Goal: Use online tool/utility: Utilize a website feature to perform a specific function

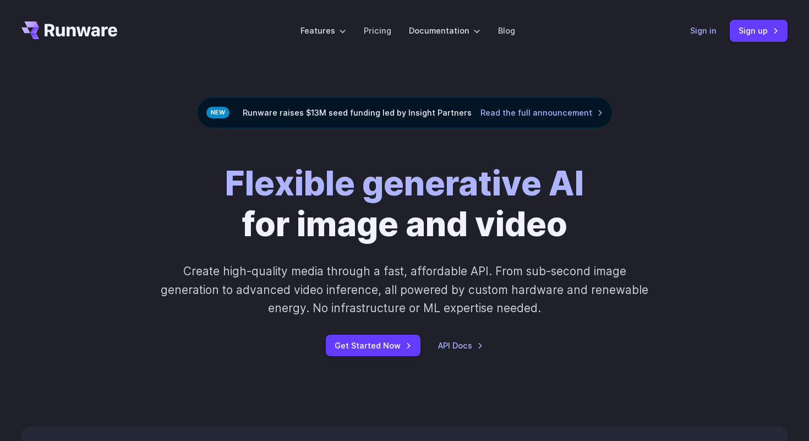
click at [705, 30] on link "Sign in" at bounding box center [703, 30] width 26 height 13
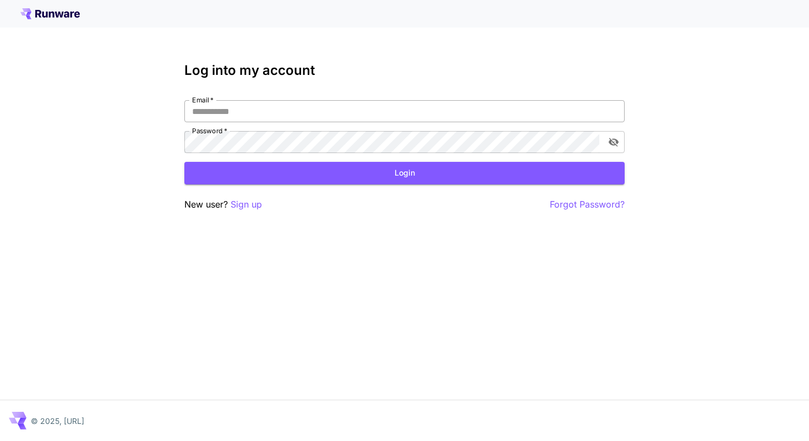
click at [460, 113] on input "Email   *" at bounding box center [404, 111] width 440 height 22
click at [54, 19] on icon at bounding box center [49, 13] width 59 height 11
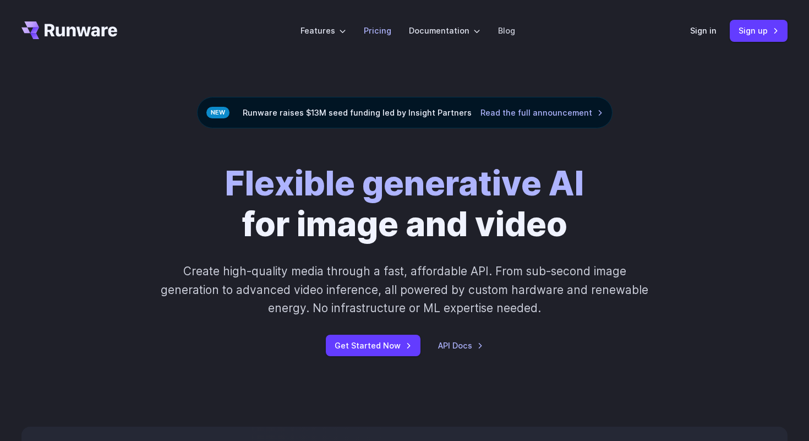
click at [381, 33] on link "Pricing" at bounding box center [378, 30] width 28 height 13
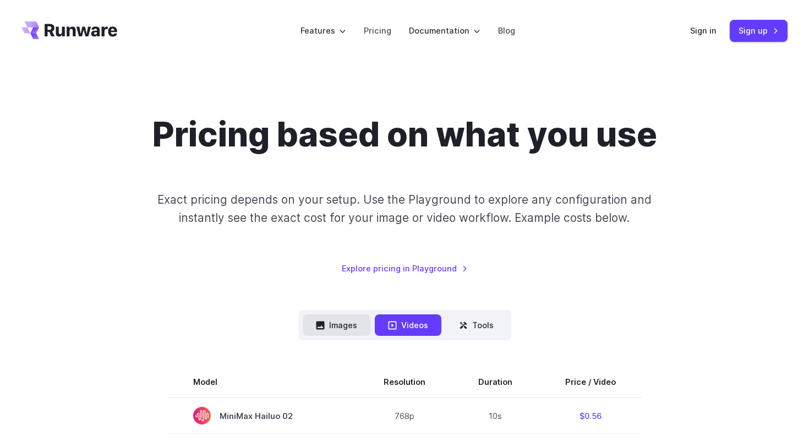
click at [346, 325] on button "Images" at bounding box center [337, 324] width 68 height 21
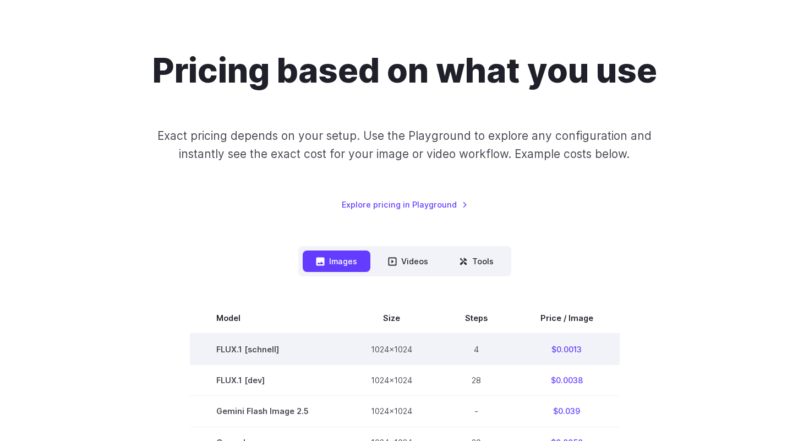
scroll to position [65, 0]
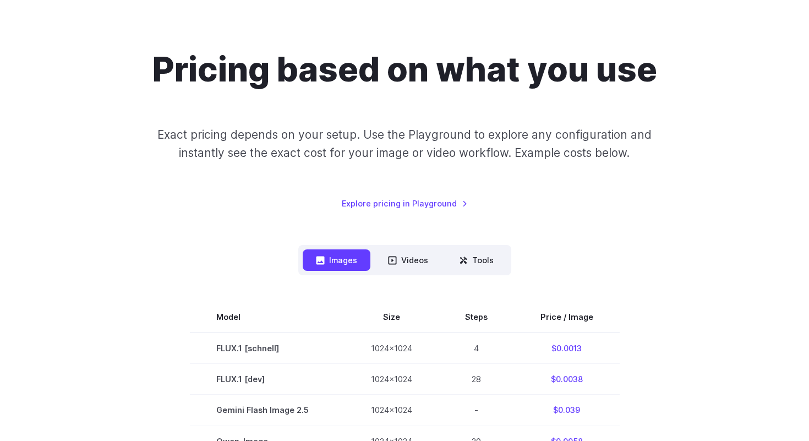
click at [648, 184] on div "Pricing based on what you use Exact pricing depends on your setup. Use the Play…" at bounding box center [404, 130] width 766 height 160
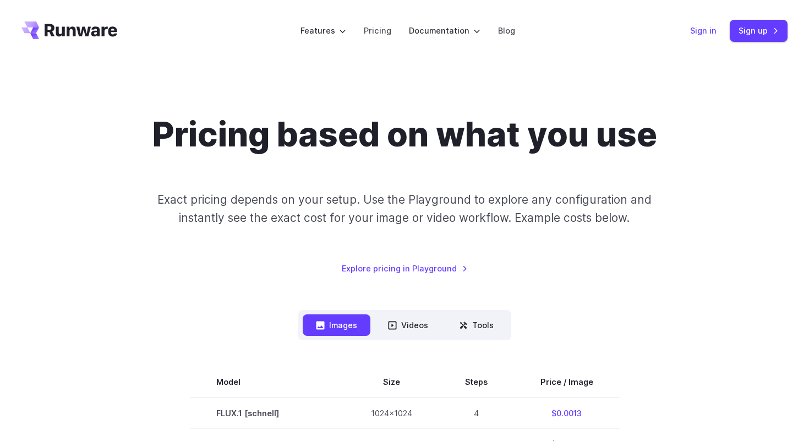
click at [702, 28] on link "Sign in" at bounding box center [703, 30] width 26 height 13
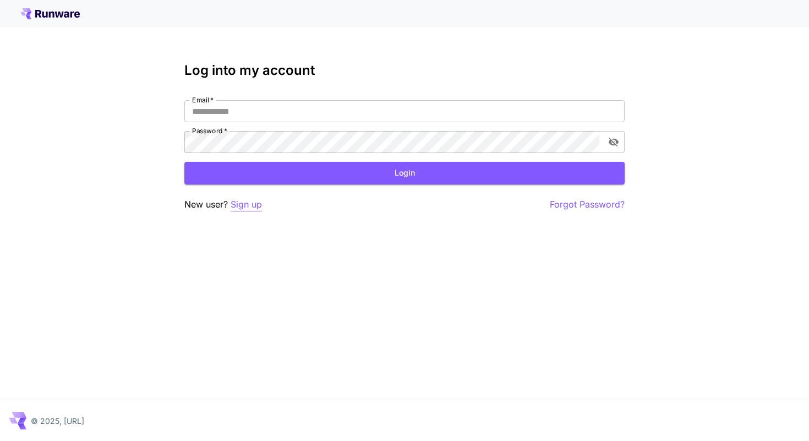
click at [261, 205] on p "Sign up" at bounding box center [246, 205] width 31 height 14
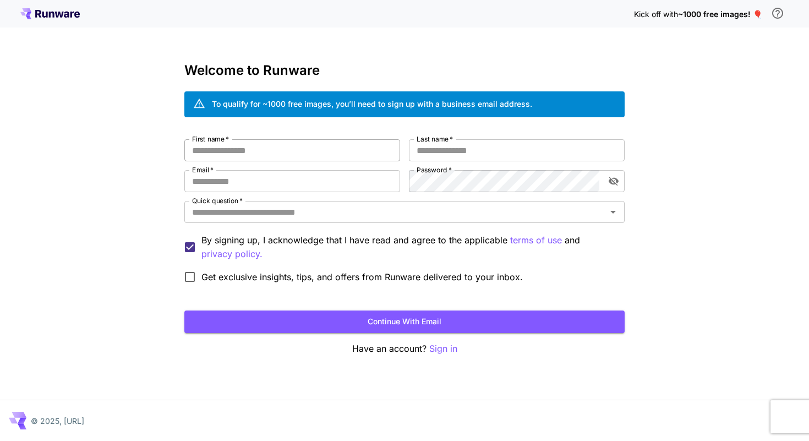
click at [335, 152] on input "First name   *" at bounding box center [292, 150] width 216 height 22
type input "******"
type input "********"
type input "**********"
click at [611, 211] on icon "Open" at bounding box center [613, 212] width 6 height 3
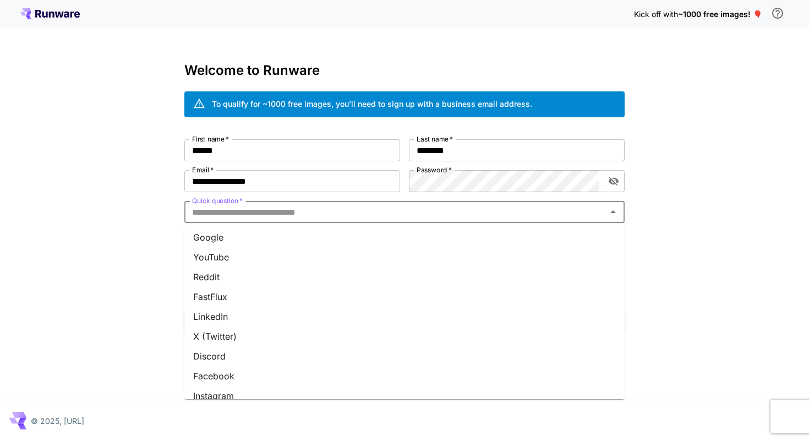
click at [424, 258] on li "YouTube" at bounding box center [404, 257] width 440 height 20
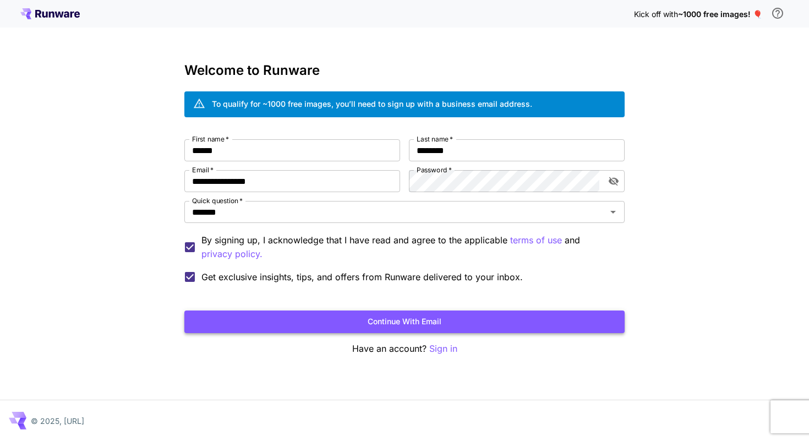
click at [321, 320] on button "Continue with email" at bounding box center [404, 321] width 440 height 23
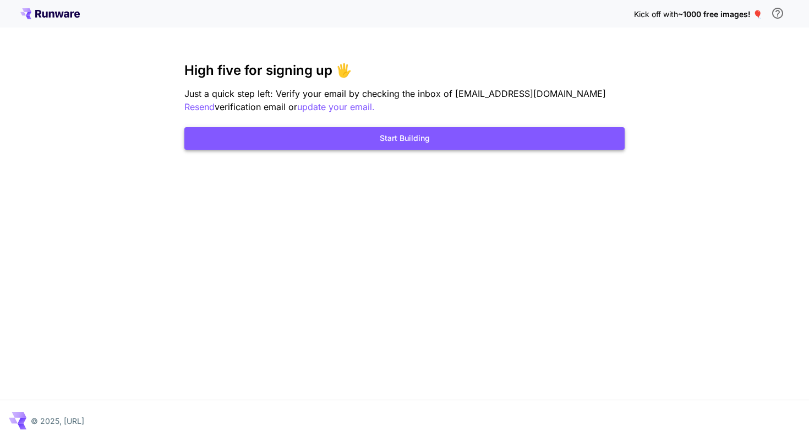
click at [419, 138] on button "Start Building" at bounding box center [404, 138] width 440 height 23
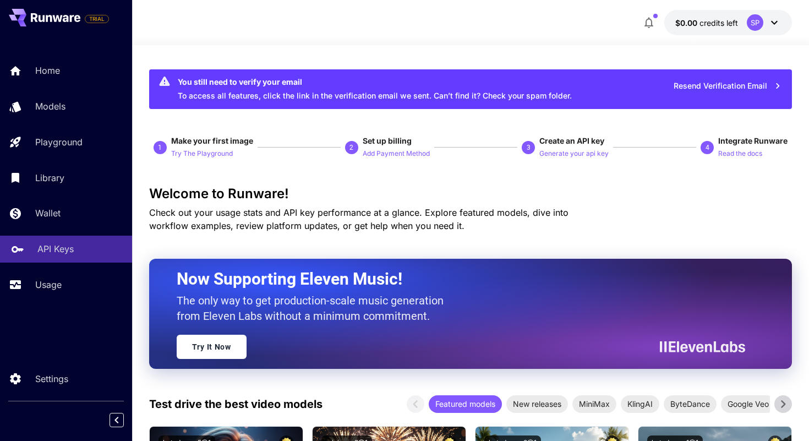
click at [81, 258] on link "API Keys" at bounding box center [66, 249] width 132 height 27
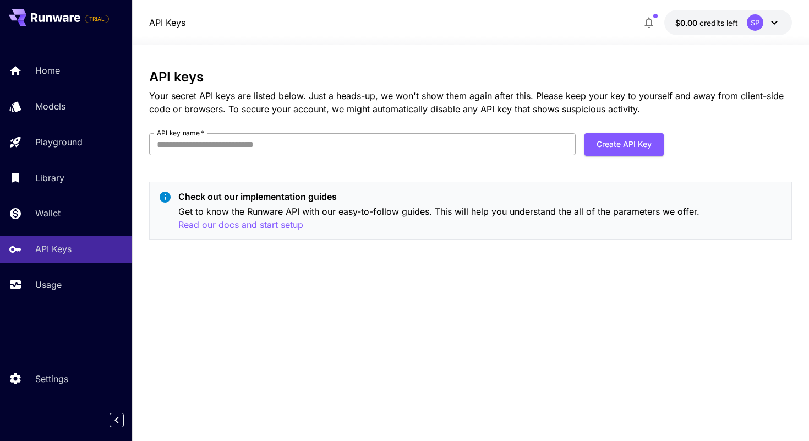
click at [538, 148] on input "API key name   *" at bounding box center [362, 144] width 426 height 22
click at [458, 331] on div "API keys Your secret API keys are listed below. Just a heads-up, we won't show …" at bounding box center [470, 242] width 643 height 347
click at [46, 218] on p "Wallet" at bounding box center [49, 212] width 25 height 13
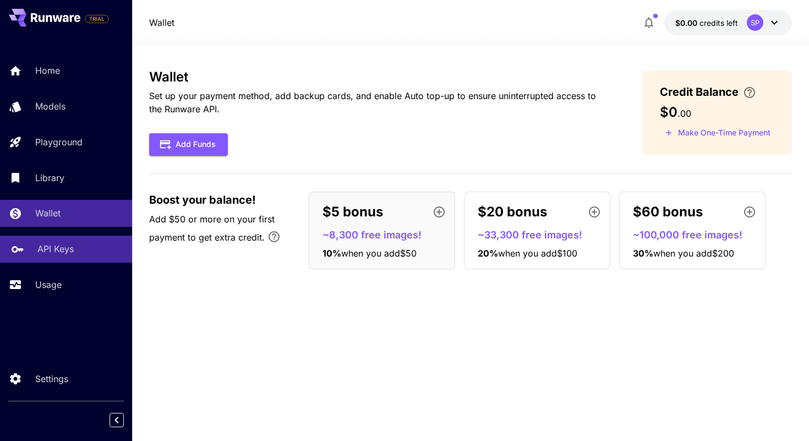
click at [50, 248] on p "API Keys" at bounding box center [55, 248] width 36 height 13
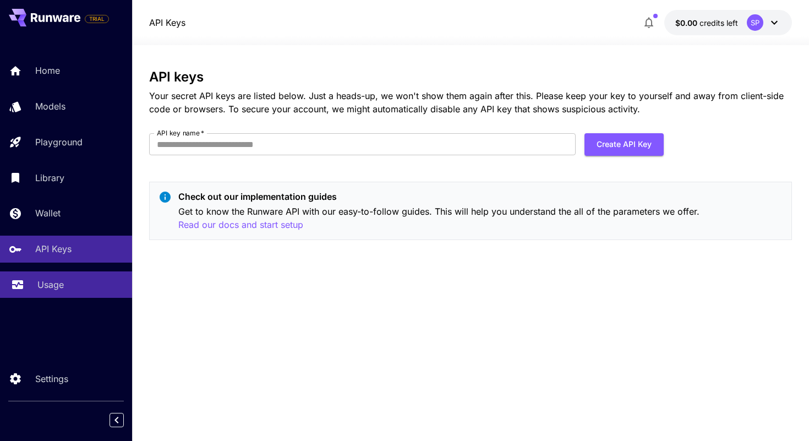
click at [56, 288] on p "Usage" at bounding box center [50, 284] width 26 height 13
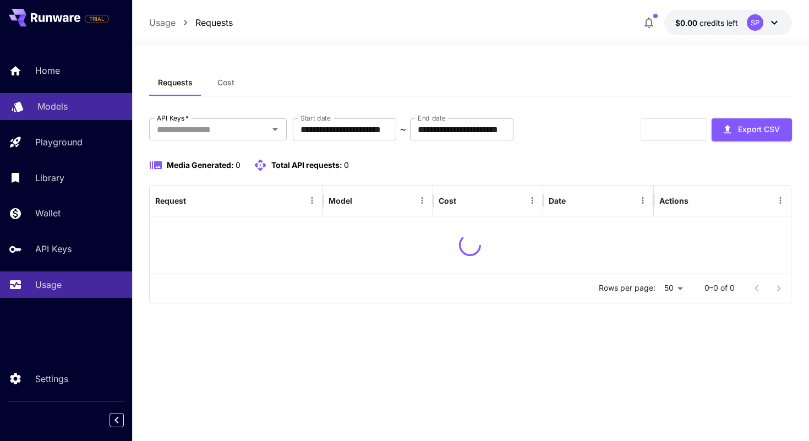
click at [68, 114] on link "Models" at bounding box center [66, 106] width 132 height 27
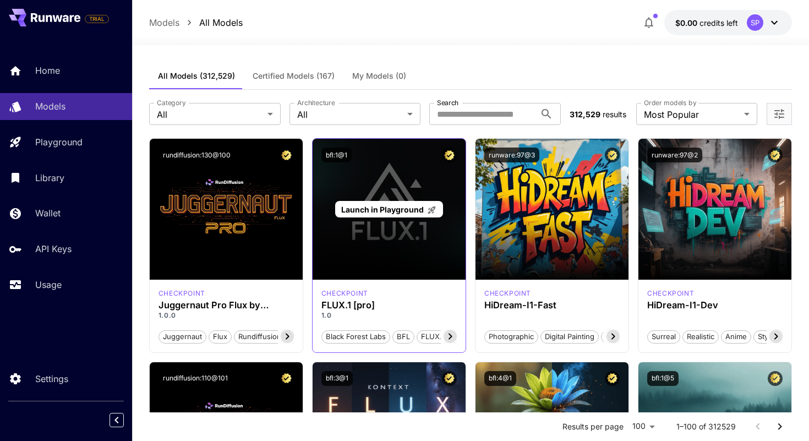
click at [389, 213] on span "Launch in Playground" at bounding box center [382, 209] width 83 height 9
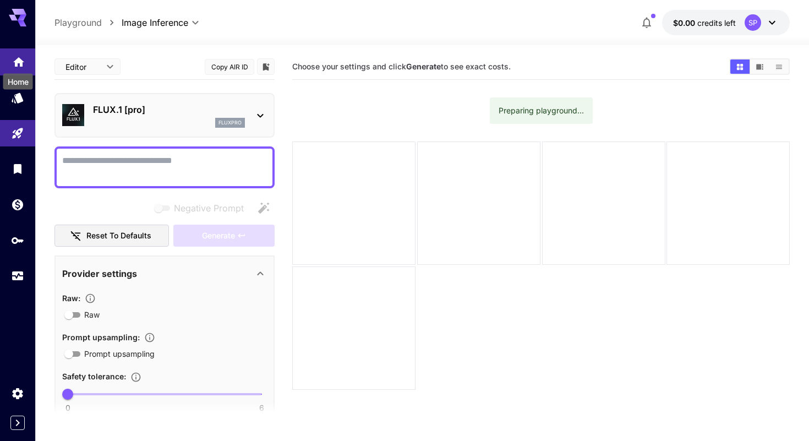
click at [18, 58] on icon "Home" at bounding box center [18, 58] width 11 height 9
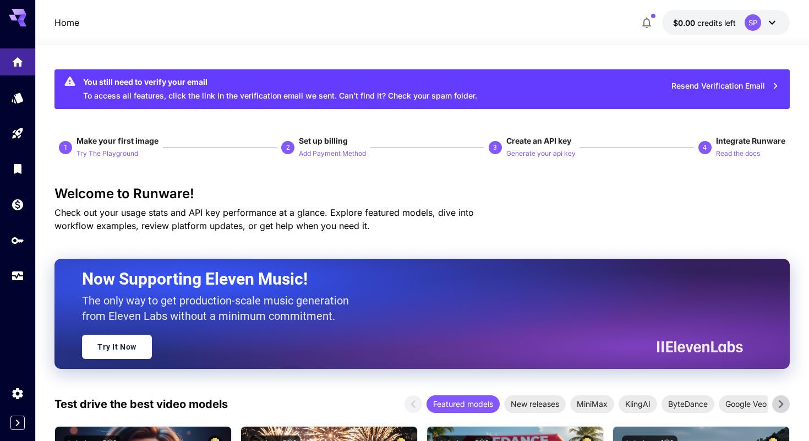
click at [25, 10] on icon at bounding box center [18, 18] width 18 height 18
click at [770, 21] on icon at bounding box center [771, 22] width 13 height 13
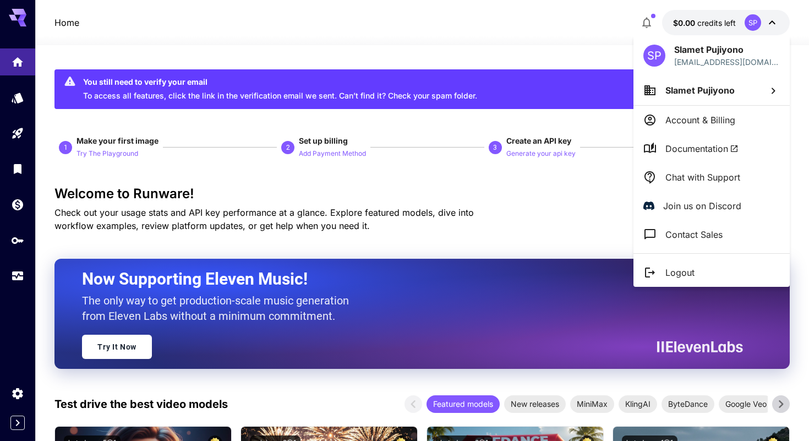
click at [20, 241] on div at bounding box center [404, 220] width 809 height 441
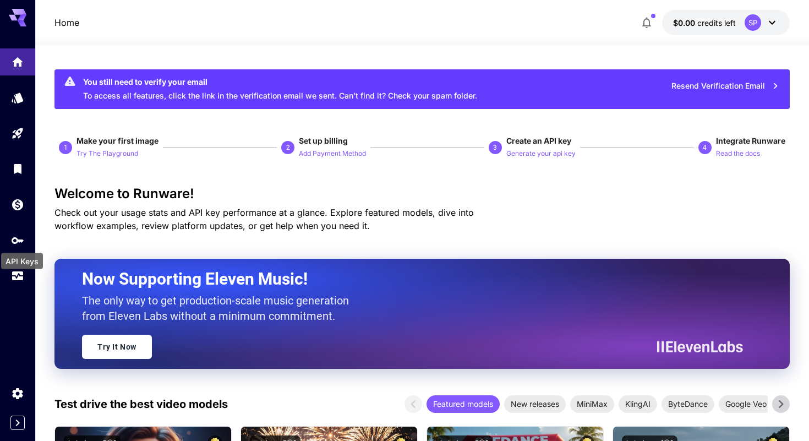
click at [20, 241] on icon "API Keys" at bounding box center [17, 240] width 13 height 13
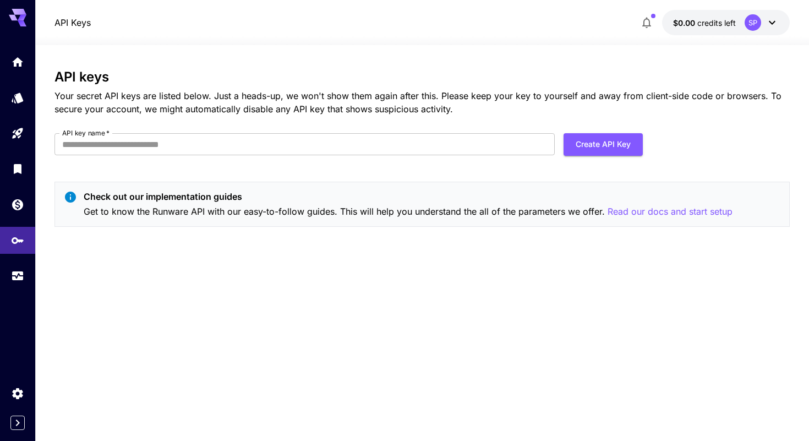
click at [643, 19] on icon "button" at bounding box center [646, 22] width 13 height 13
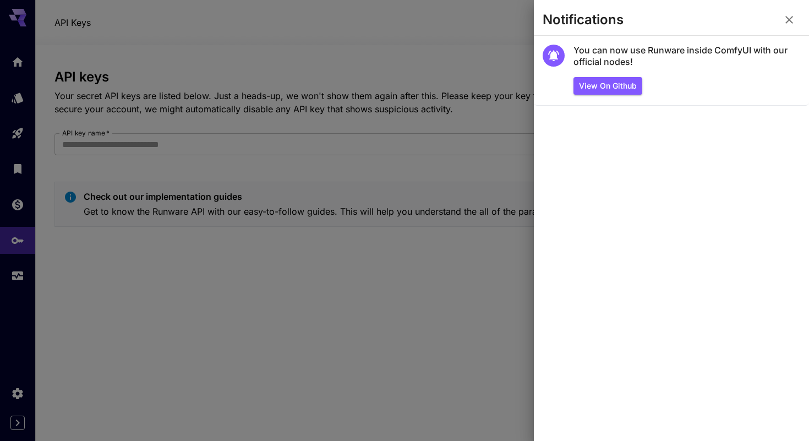
click at [380, 64] on div at bounding box center [404, 220] width 809 height 441
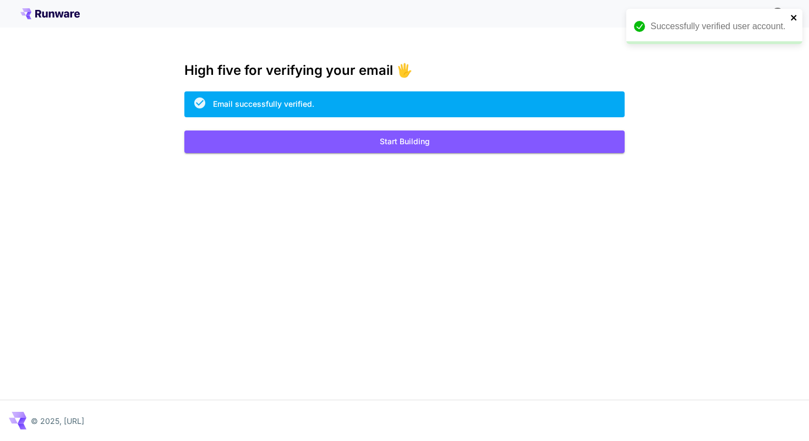
click at [793, 19] on icon "close" at bounding box center [794, 17] width 8 height 9
click at [369, 141] on button "Start Building" at bounding box center [404, 141] width 440 height 23
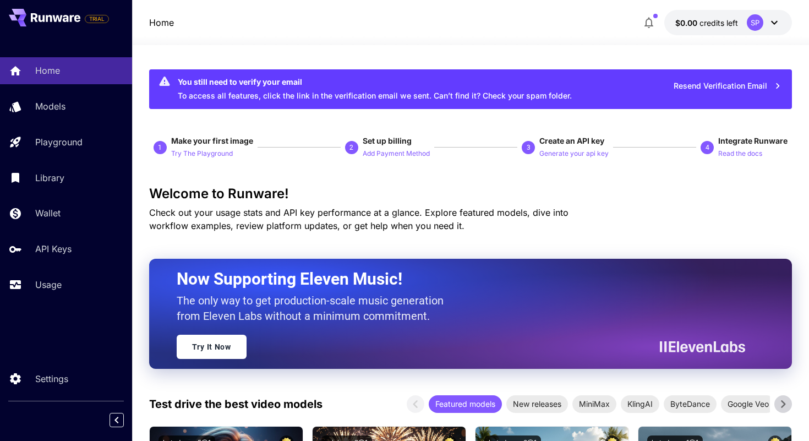
click at [69, 17] on icon at bounding box center [56, 17] width 50 height 9
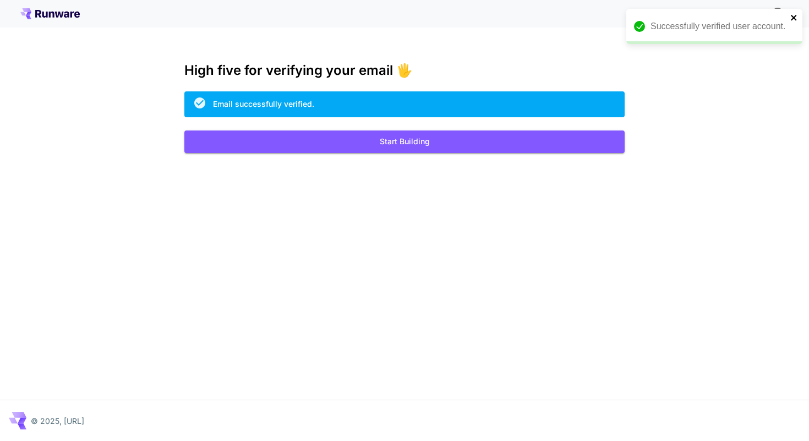
click at [790, 18] on icon "close" at bounding box center [794, 17] width 8 height 9
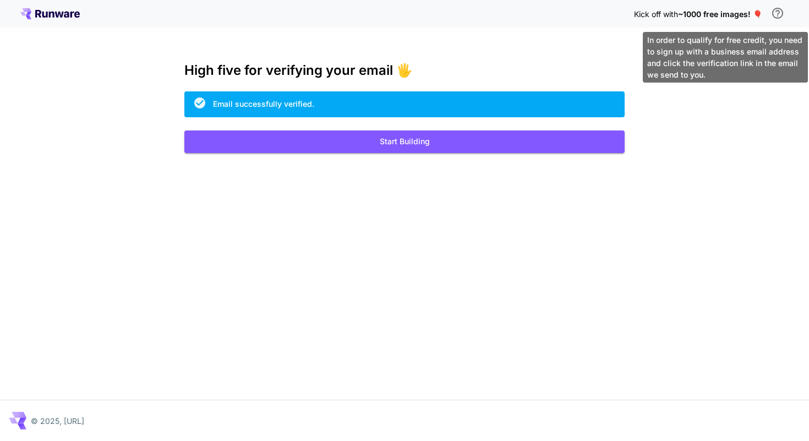
click at [777, 15] on icon "\a In order to qualify for free credit, you need to sign up with a business ema…" at bounding box center [777, 13] width 13 height 13
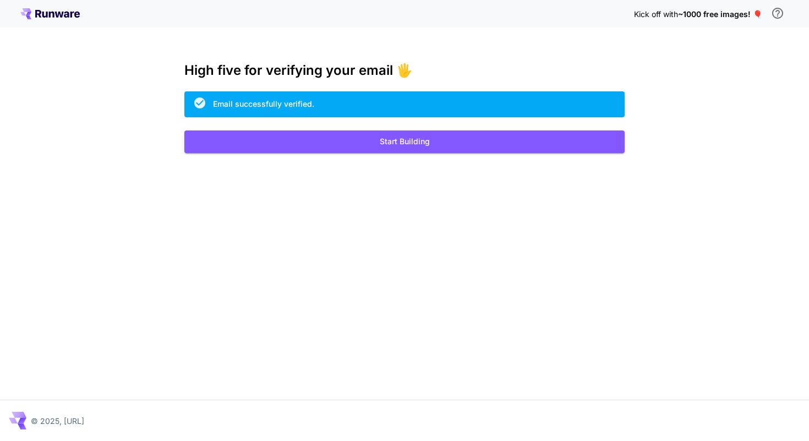
click at [55, 15] on icon at bounding box center [49, 13] width 59 height 11
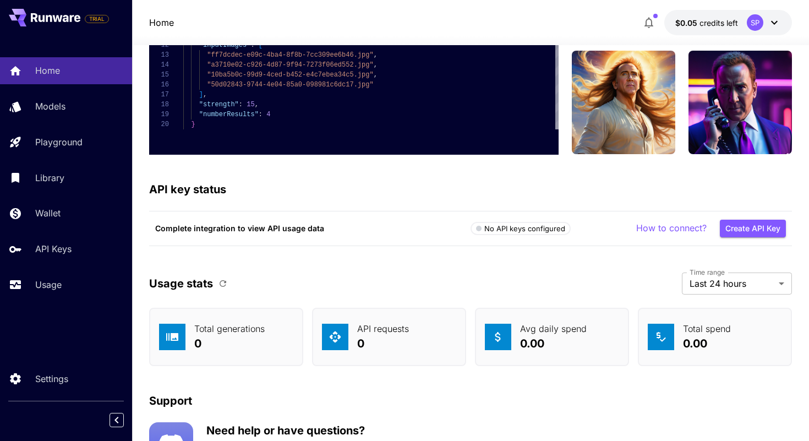
scroll to position [3303, 0]
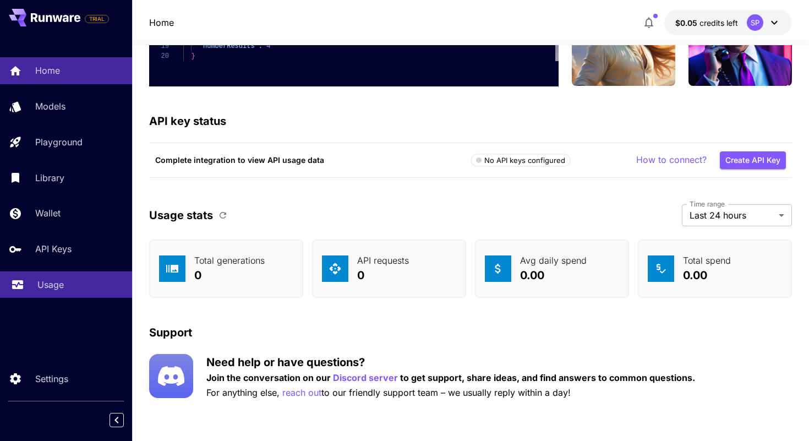
click at [58, 285] on p "Usage" at bounding box center [50, 284] width 26 height 13
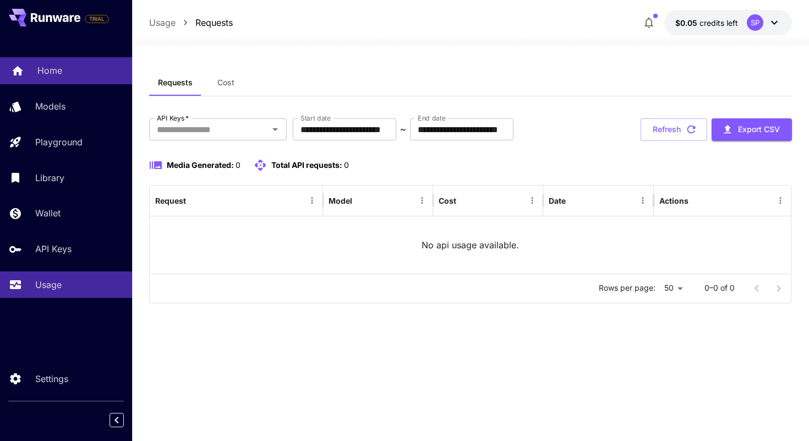
click at [61, 73] on p "Home" at bounding box center [49, 70] width 25 height 13
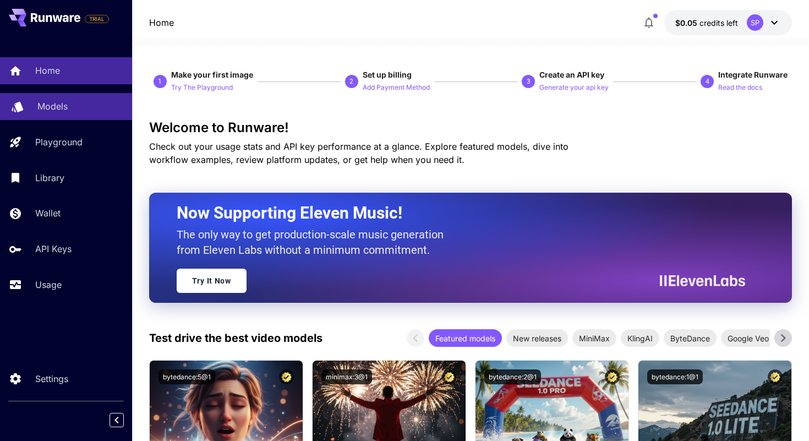
click at [60, 113] on p "Models" at bounding box center [52, 106] width 30 height 13
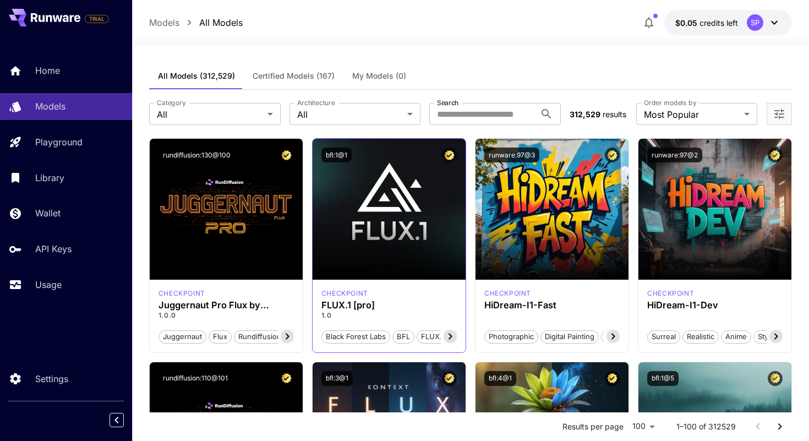
click at [448, 336] on icon at bounding box center [449, 336] width 13 height 13
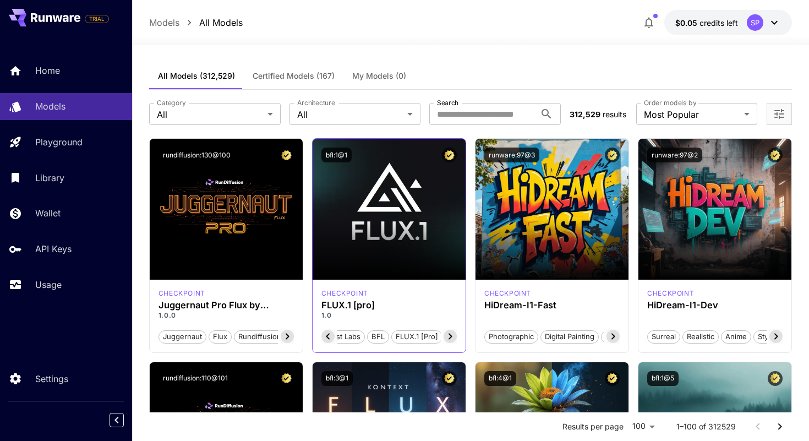
click at [448, 336] on icon at bounding box center [449, 336] width 13 height 13
click at [414, 334] on span "FLUX.1 [pro]" at bounding box center [417, 336] width 50 height 11
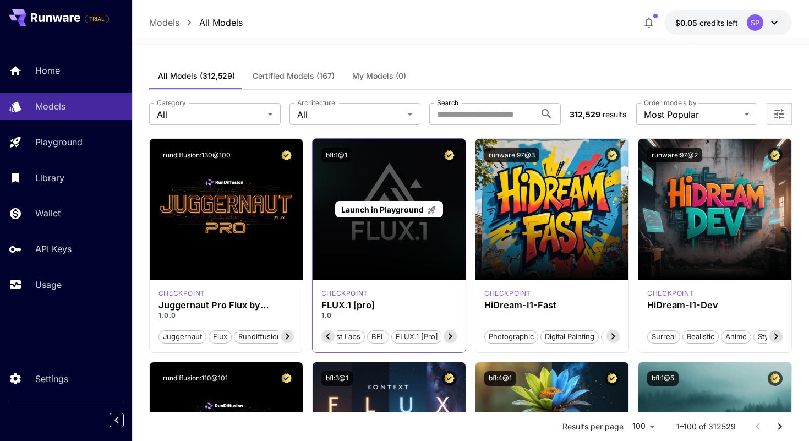
click at [413, 216] on div "Launch in Playground" at bounding box center [388, 209] width 107 height 17
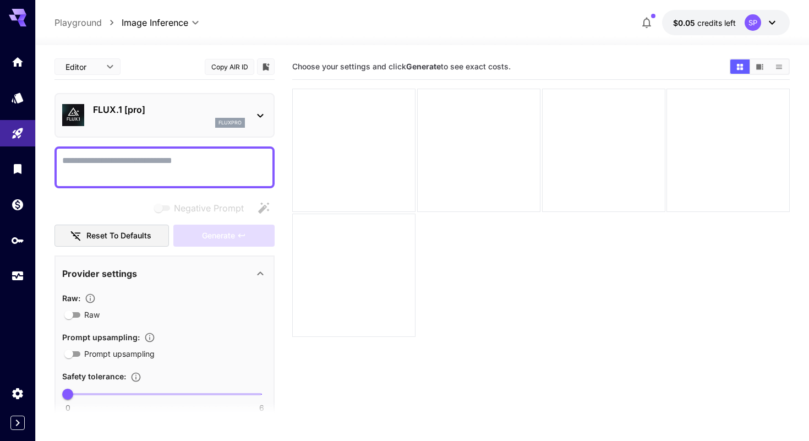
scroll to position [288, 0]
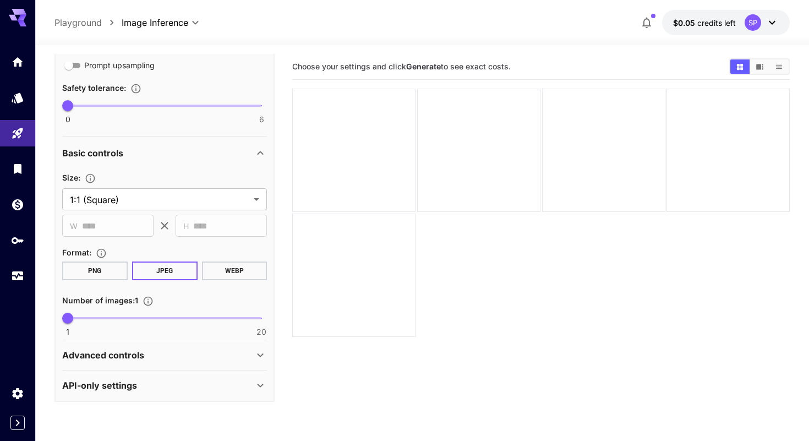
click at [211, 381] on div "API-only settings" at bounding box center [157, 385] width 191 height 13
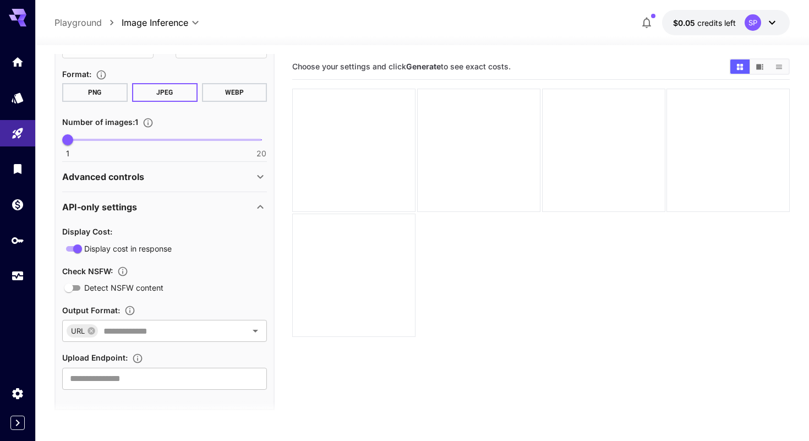
scroll to position [476, 0]
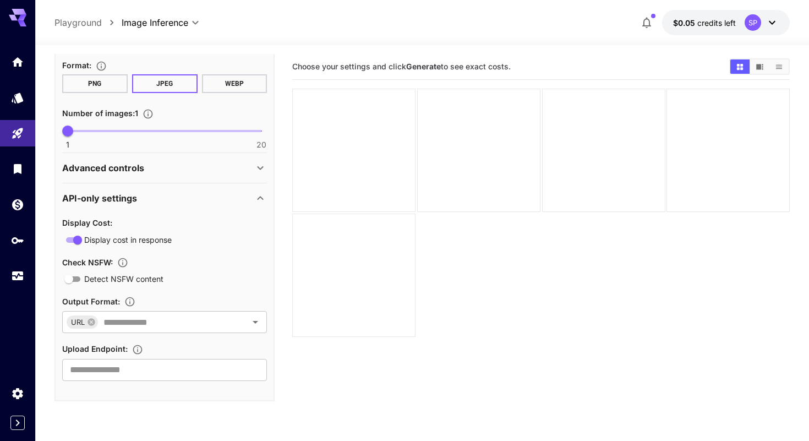
click at [242, 168] on div "Advanced controls" at bounding box center [157, 167] width 191 height 13
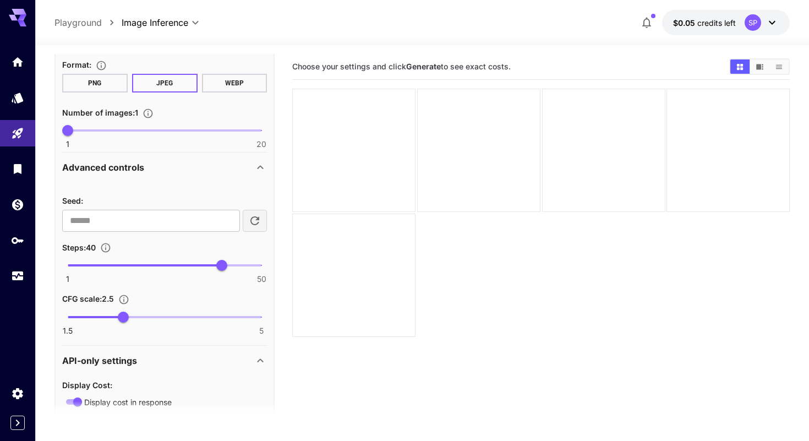
click at [242, 168] on div "Advanced controls" at bounding box center [157, 167] width 191 height 13
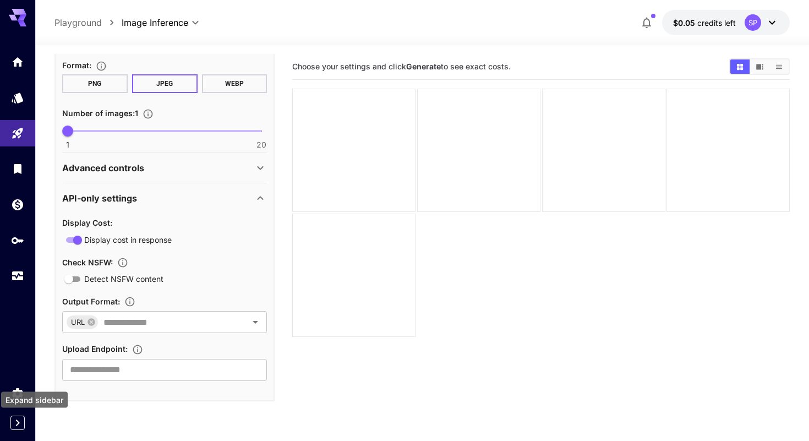
click at [20, 424] on icon "Expand sidebar" at bounding box center [17, 422] width 13 height 13
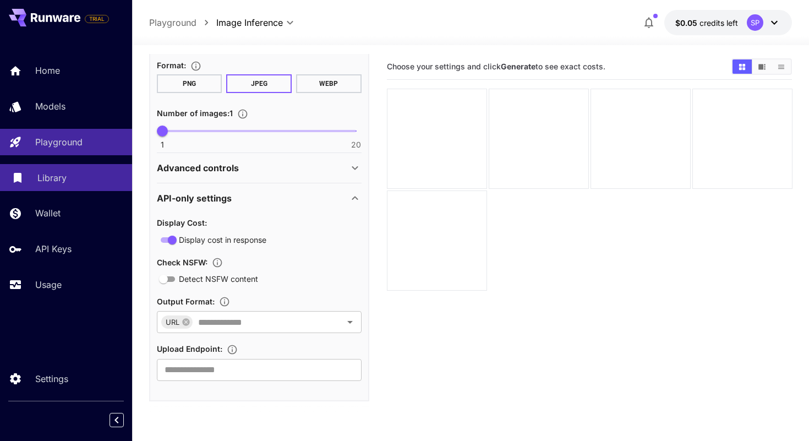
click at [43, 179] on p "Library" at bounding box center [51, 177] width 29 height 13
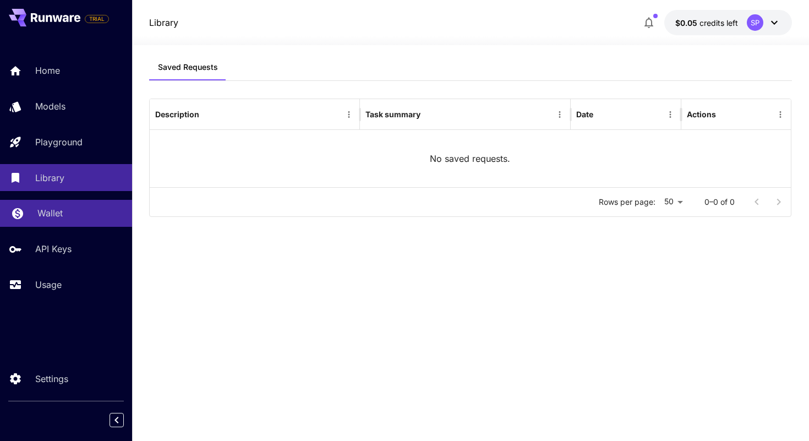
click at [58, 220] on p "Wallet" at bounding box center [49, 212] width 25 height 13
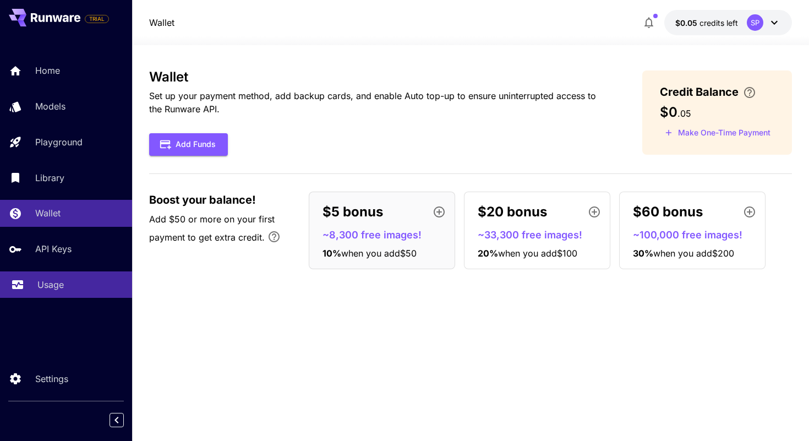
click at [51, 289] on p "Usage" at bounding box center [50, 284] width 26 height 13
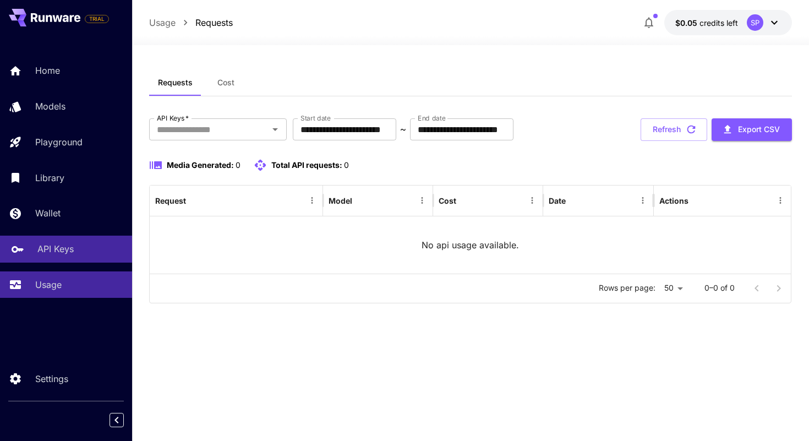
click at [51, 255] on p "API Keys" at bounding box center [55, 248] width 36 height 13
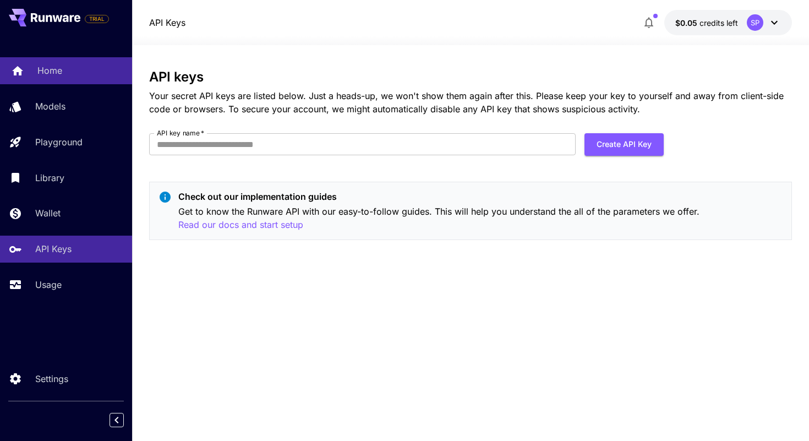
click at [59, 64] on p "Home" at bounding box center [49, 70] width 25 height 13
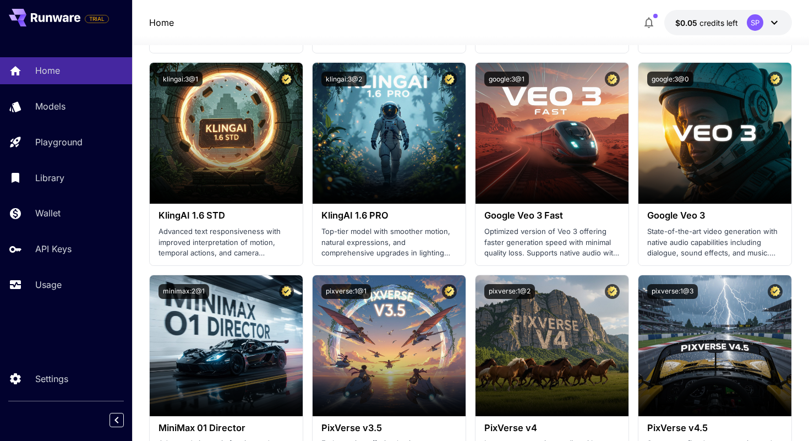
scroll to position [723, 0]
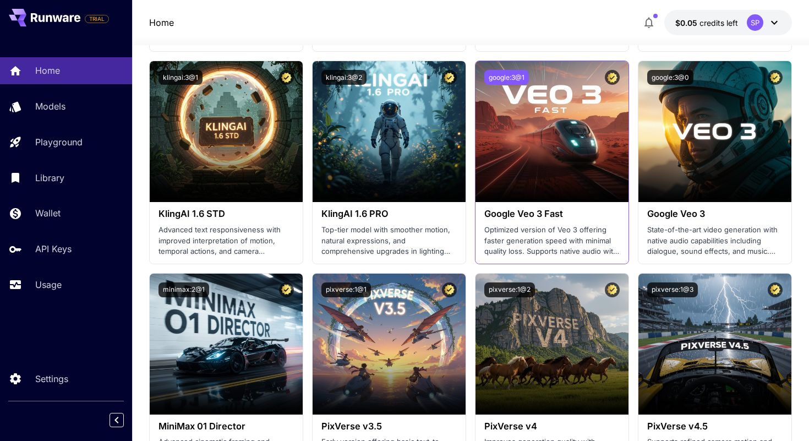
click at [511, 77] on button "google:3@1" at bounding box center [506, 77] width 45 height 15
click at [507, 76] on button "google:3@1" at bounding box center [506, 77] width 45 height 15
click at [587, 231] on p "Optimized version of Veo 3 offering faster generation speed with minimal qualit…" at bounding box center [551, 241] width 135 height 32
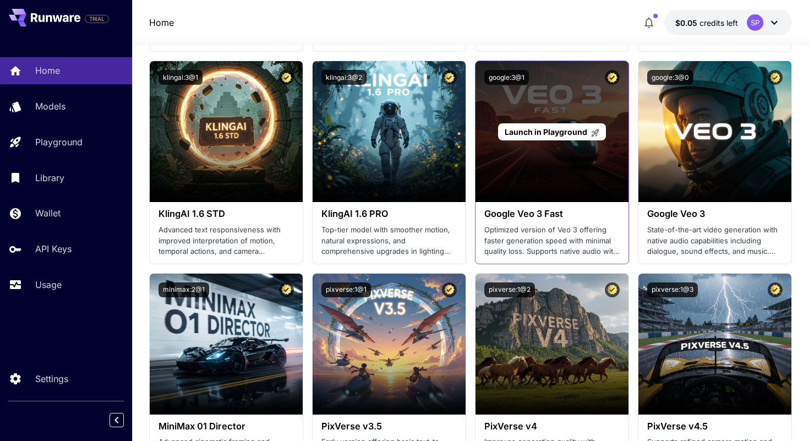
click at [594, 132] on icon at bounding box center [595, 133] width 8 height 8
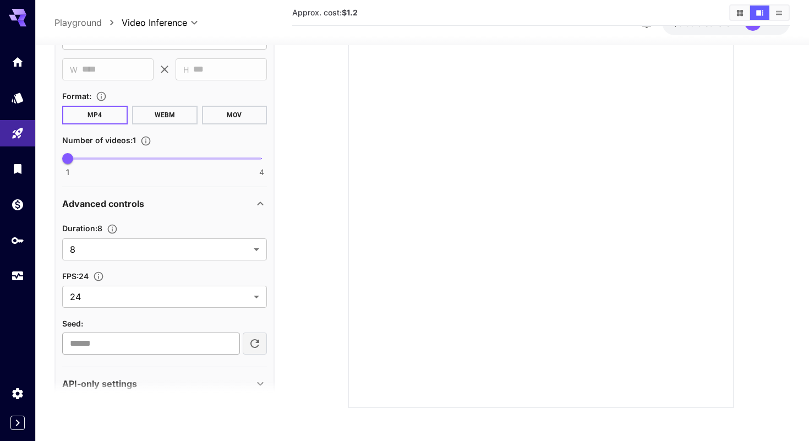
scroll to position [474, 0]
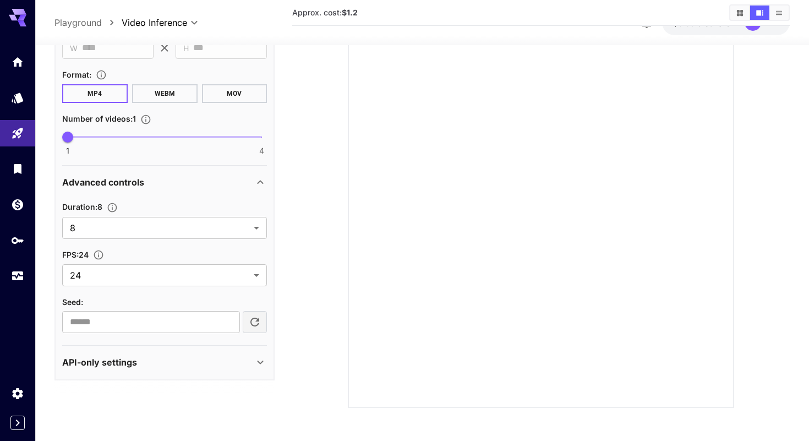
click at [238, 365] on div "API-only settings" at bounding box center [157, 362] width 191 height 13
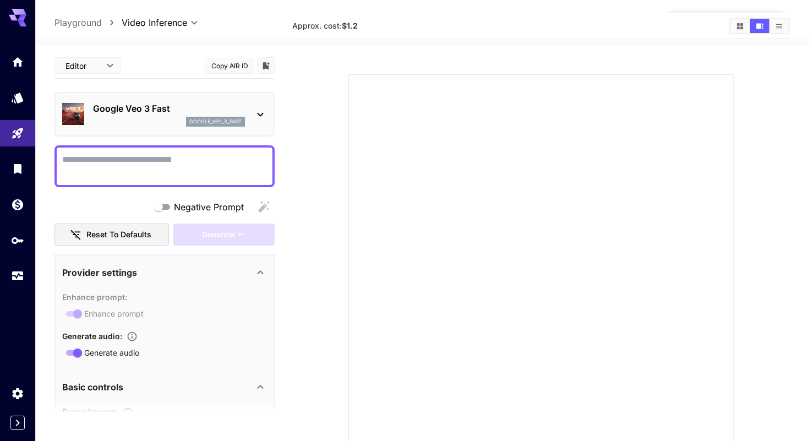
scroll to position [0, 0]
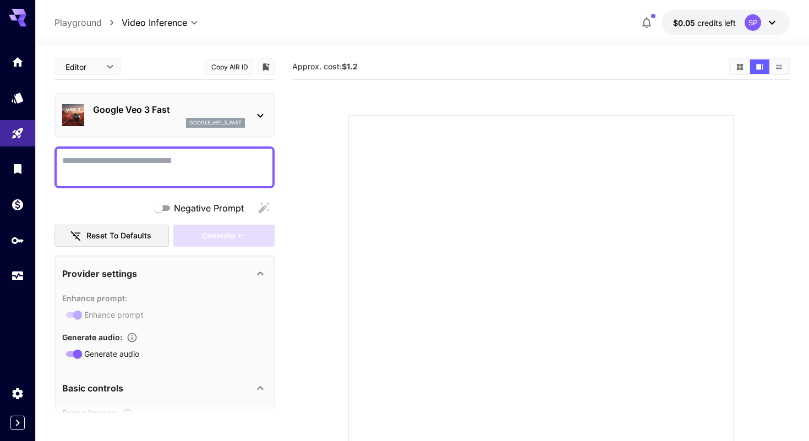
click at [238, 67] on button "Copy AIR ID" at bounding box center [230, 67] width 50 height 16
click at [304, 152] on section at bounding box center [540, 295] width 485 height 412
click at [117, 65] on div "Editor **** ​" at bounding box center [87, 66] width 66 height 17
click at [148, 114] on p "Google Veo 3 Fast" at bounding box center [169, 109] width 152 height 13
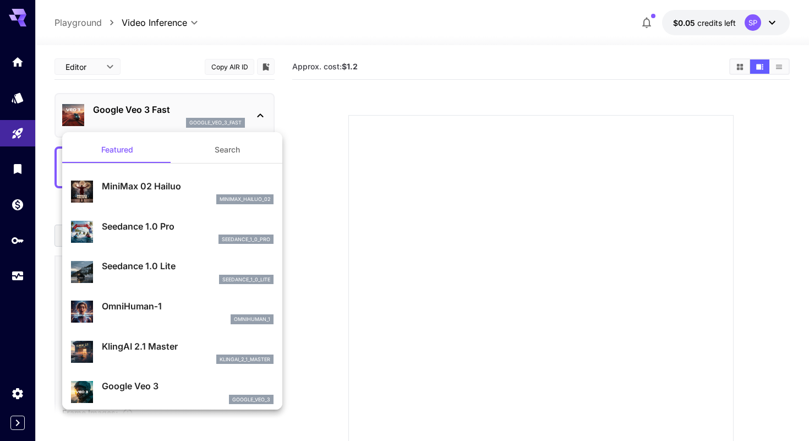
click at [106, 72] on div at bounding box center [404, 220] width 809 height 441
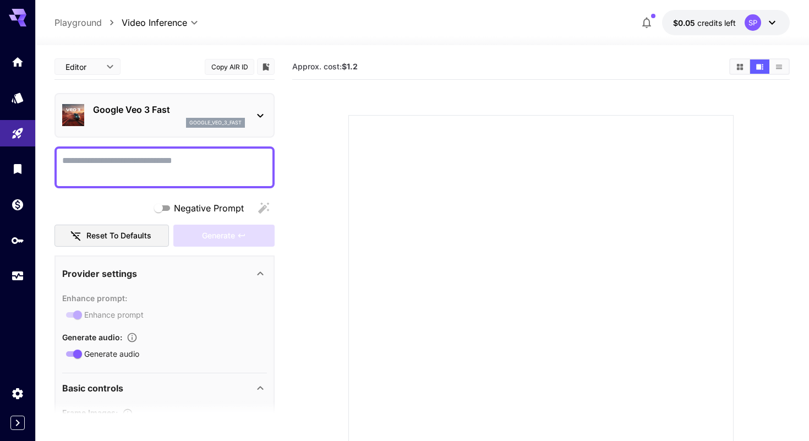
click at [106, 69] on body "**********" at bounding box center [404, 266] width 809 height 533
click at [84, 116] on li "JSON" at bounding box center [87, 109] width 66 height 20
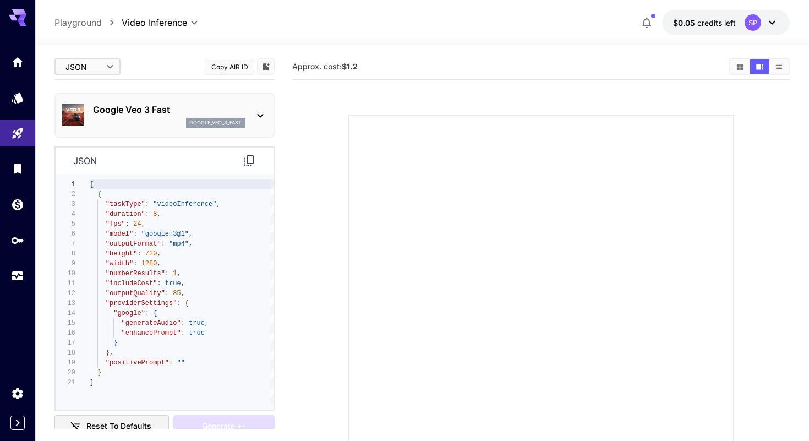
click at [108, 67] on body "**********" at bounding box center [404, 266] width 809 height 533
click at [79, 133] on span "cURL" at bounding box center [87, 128] width 48 height 13
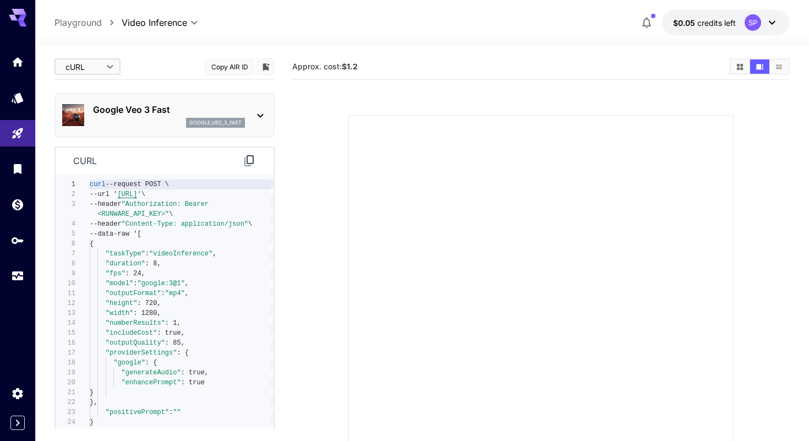
click at [346, 64] on b "$1.2" at bounding box center [350, 66] width 16 height 9
click at [781, 64] on icon "Show media in list view" at bounding box center [779, 66] width 6 height 4
click at [738, 66] on icon "Show media in grid view" at bounding box center [740, 66] width 6 height 6
click at [762, 68] on icon "Show media in video view" at bounding box center [759, 67] width 7 height 6
click at [109, 69] on body "**********" at bounding box center [404, 266] width 809 height 533
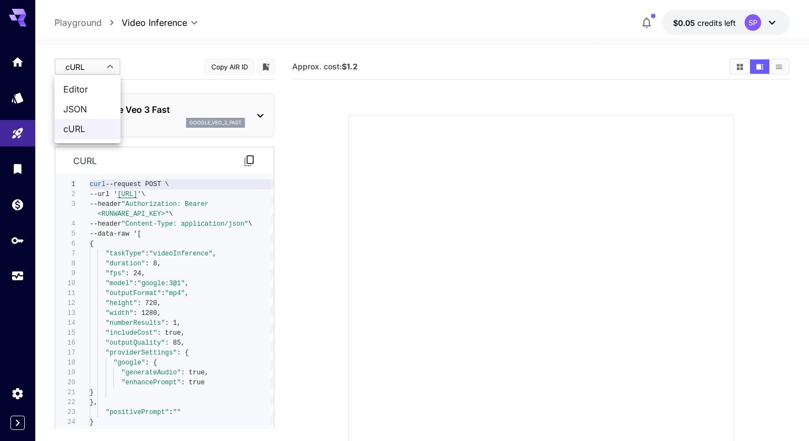
click at [92, 83] on span "Editor" at bounding box center [87, 89] width 48 height 13
type input "****"
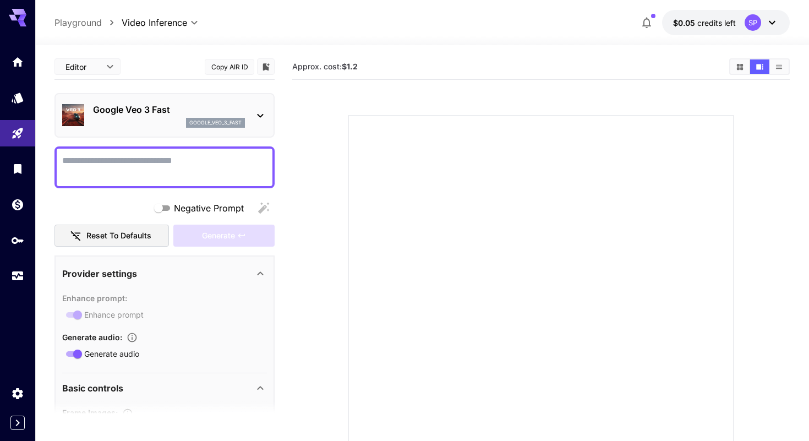
click at [215, 234] on div "Generate" at bounding box center [223, 236] width 101 height 23
click at [150, 171] on textarea "Negative Prompt" at bounding box center [164, 167] width 205 height 26
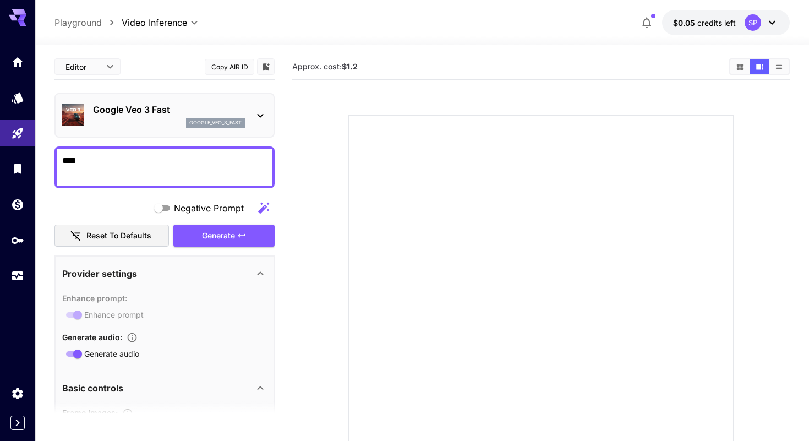
type textarea "****"
click at [288, 310] on main "**********" at bounding box center [421, 281] width 735 height 455
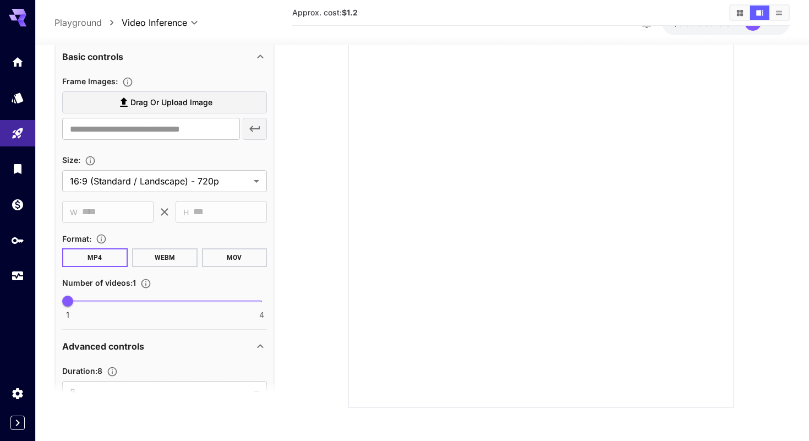
scroll to position [626, 0]
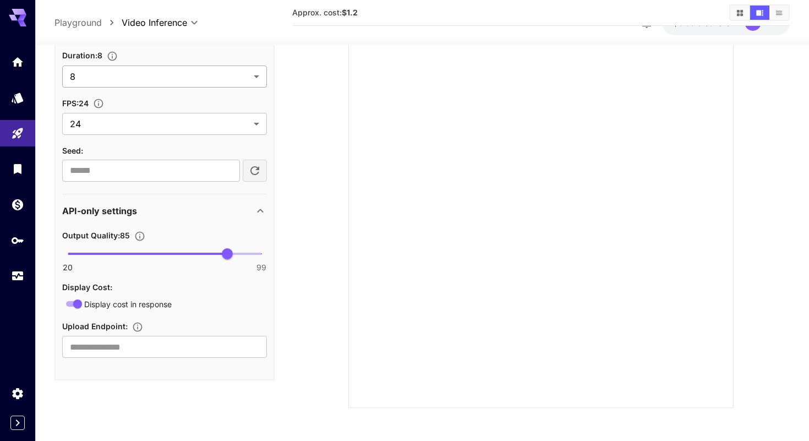
click at [248, 74] on body "**********" at bounding box center [404, 174] width 809 height 533
click at [222, 104] on span "8" at bounding box center [164, 101] width 187 height 13
click at [198, 130] on body "**********" at bounding box center [404, 174] width 809 height 533
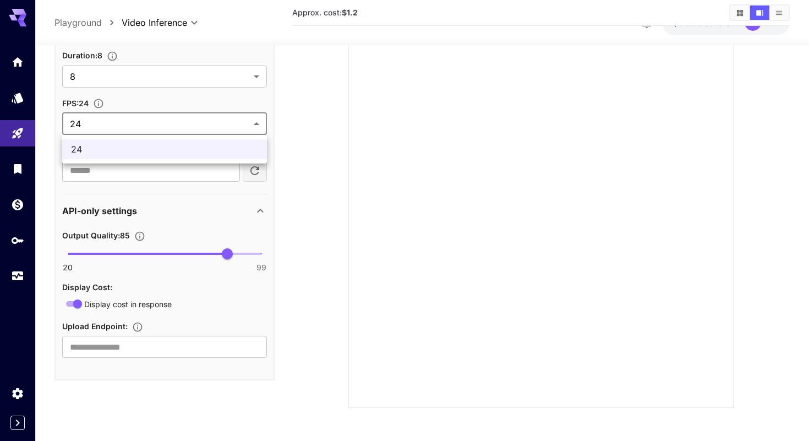
click at [180, 147] on span "24" at bounding box center [164, 149] width 187 height 13
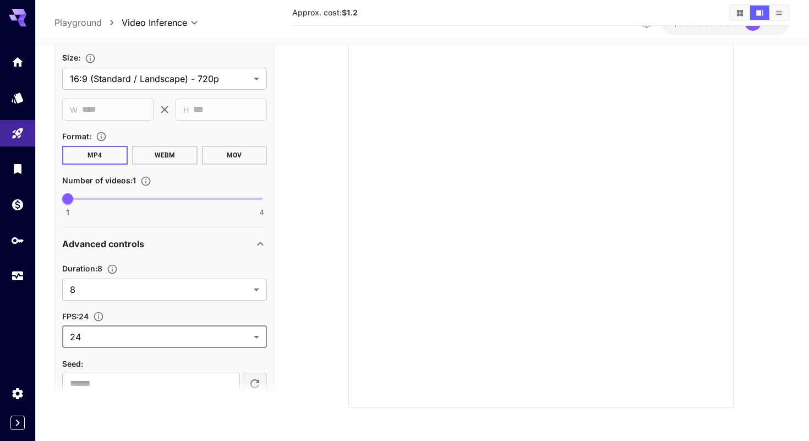
scroll to position [411, 0]
click at [233, 154] on button "MOV" at bounding box center [234, 156] width 65 height 19
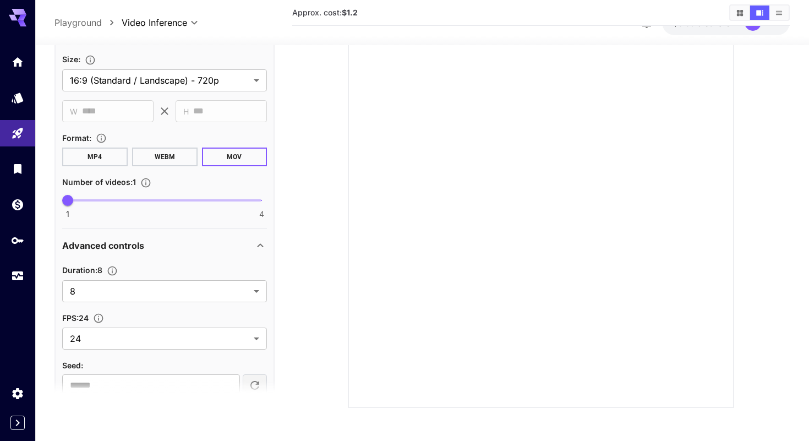
click at [177, 155] on button "WEBM" at bounding box center [164, 156] width 65 height 19
click at [210, 80] on body "**********" at bounding box center [404, 174] width 809 height 533
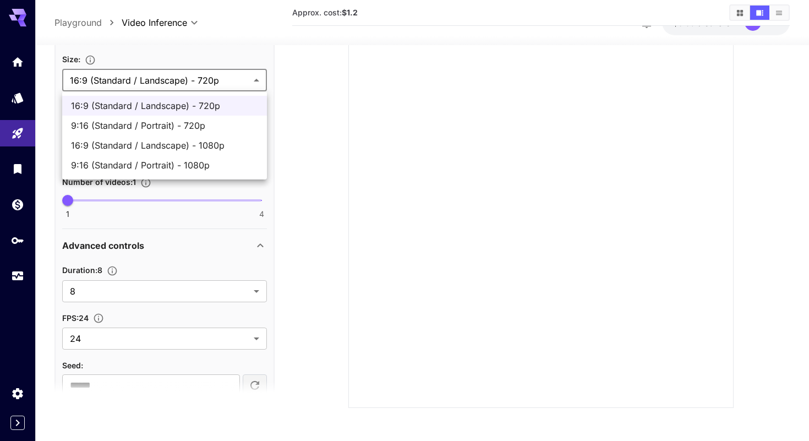
click at [202, 144] on span "16:9 (Standard / Landscape) - 1080p" at bounding box center [164, 145] width 187 height 13
type input "**********"
type input "****"
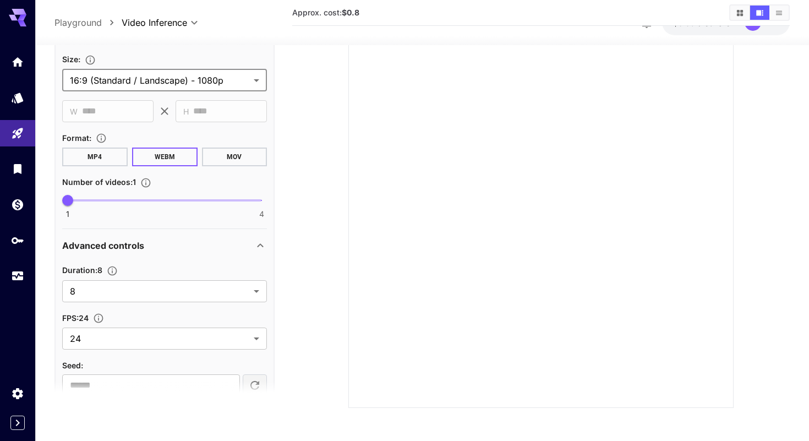
click at [239, 75] on body "**********" at bounding box center [404, 174] width 809 height 533
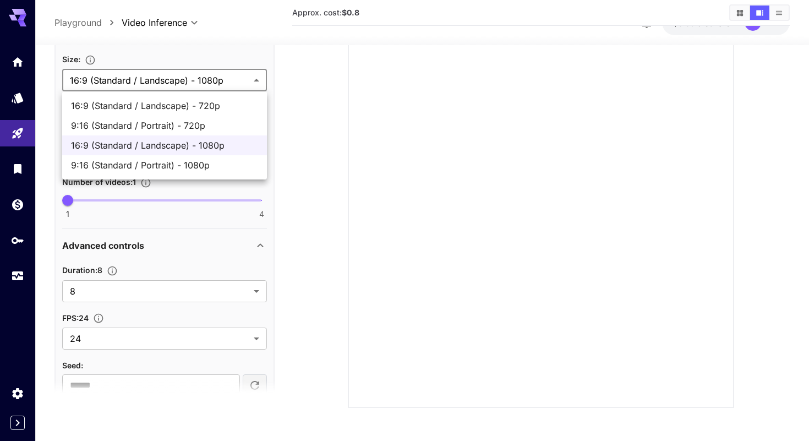
click at [206, 156] on li "9:16 (Standard / Portrait) - 1080p" at bounding box center [164, 165] width 205 height 20
type input "**********"
type input "****"
